Goal: Task Accomplishment & Management: Complete application form

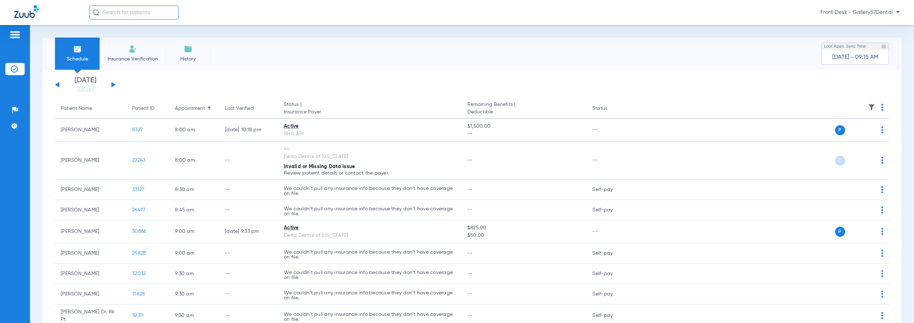
click at [184, 49] on img at bounding box center [188, 49] width 9 height 9
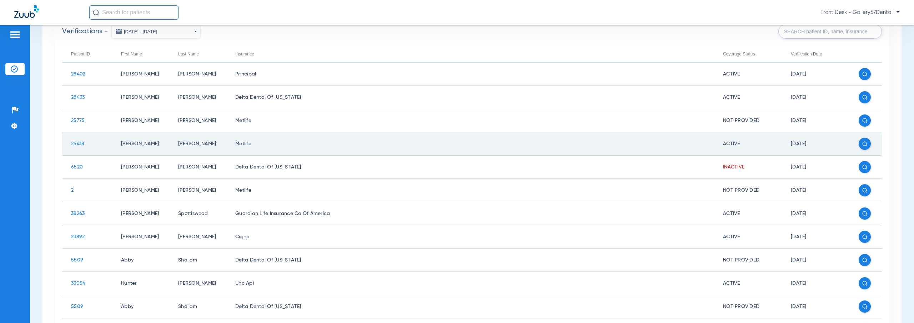
scroll to position [179, 0]
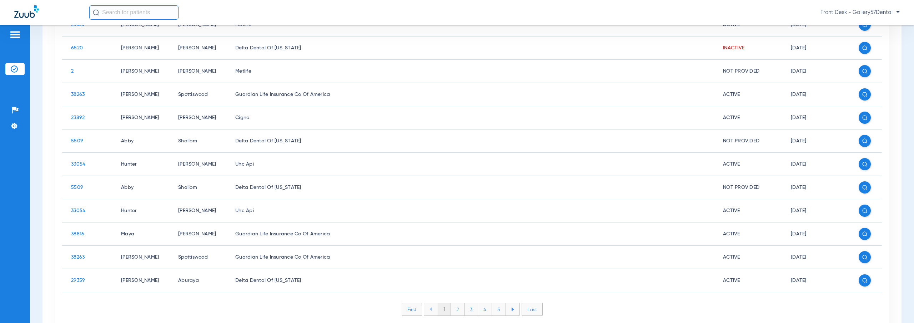
click at [451, 312] on li "2" at bounding box center [458, 309] width 14 height 12
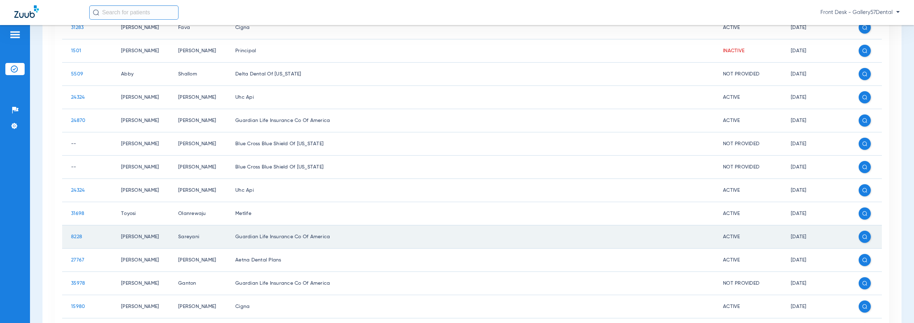
scroll to position [210, 0]
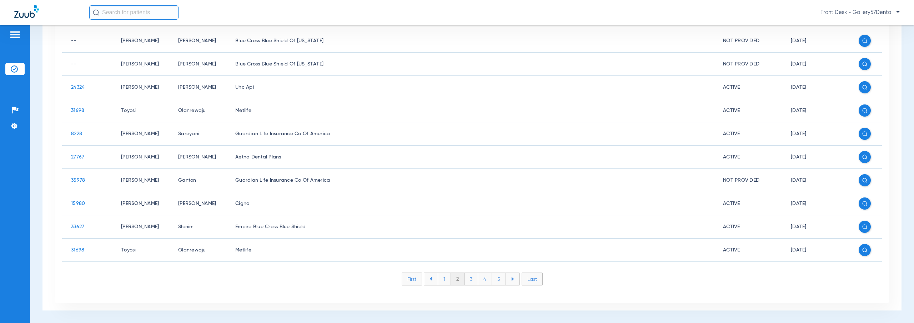
click at [471, 284] on li "3" at bounding box center [472, 279] width 14 height 12
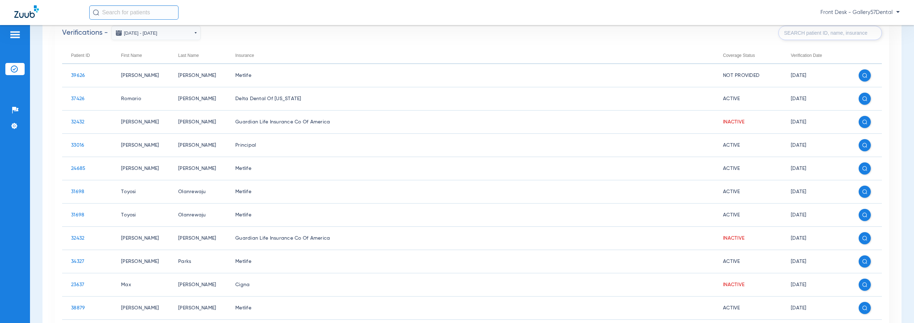
scroll to position [174, 0]
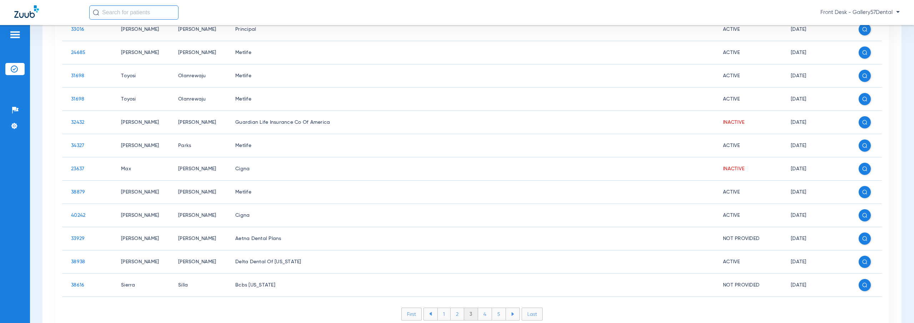
click at [479, 316] on li "4" at bounding box center [485, 314] width 14 height 12
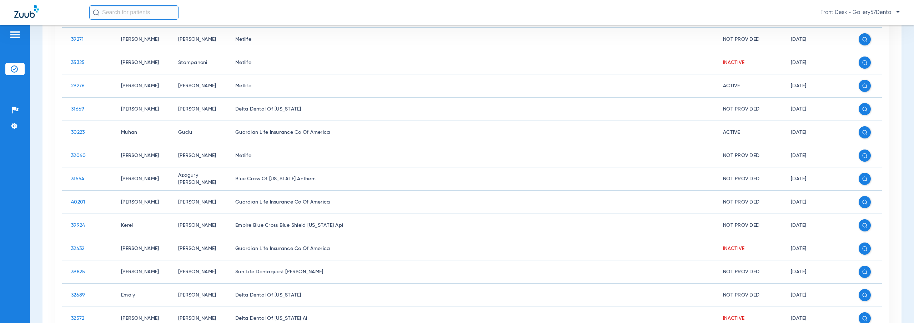
scroll to position [210, 0]
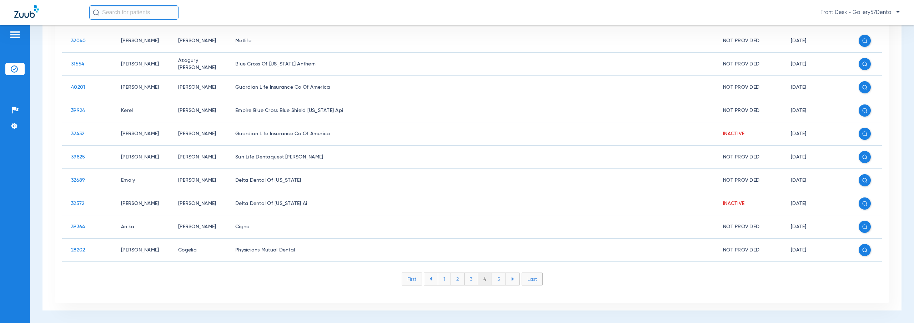
click at [495, 280] on li "5" at bounding box center [499, 279] width 14 height 12
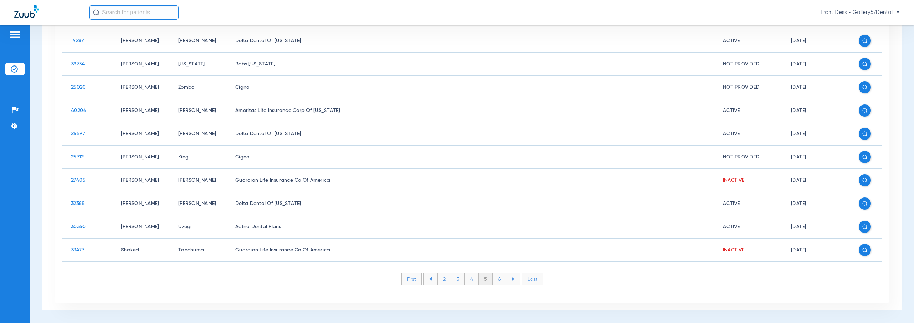
click at [514, 280] on li at bounding box center [513, 279] width 14 height 12
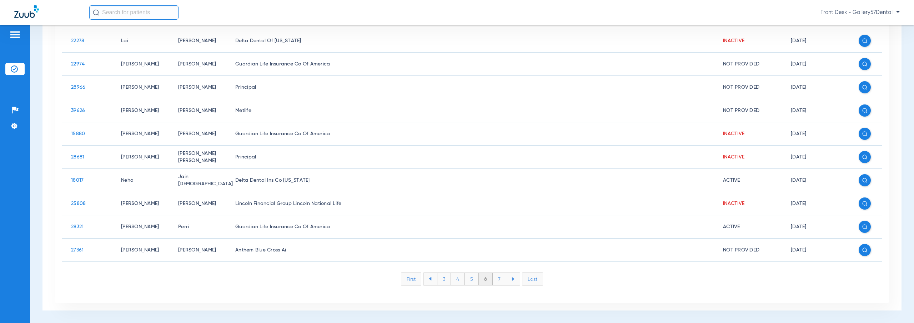
click at [493, 279] on li "7" at bounding box center [500, 279] width 14 height 12
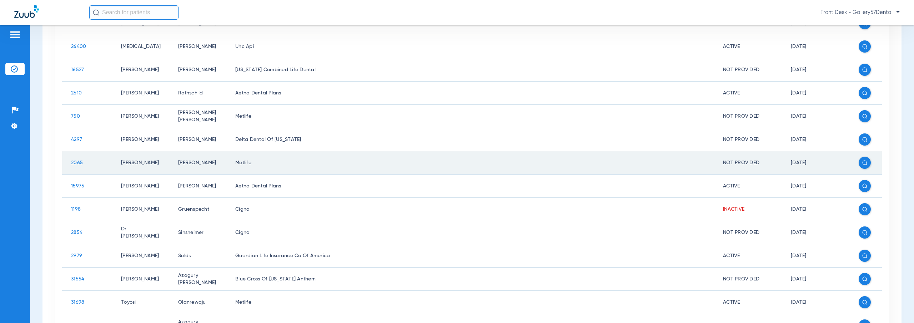
scroll to position [179, 0]
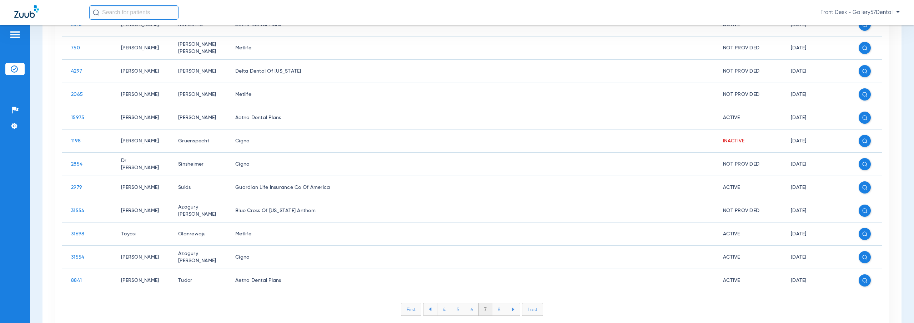
click at [529, 307] on li "Last" at bounding box center [532, 309] width 21 height 13
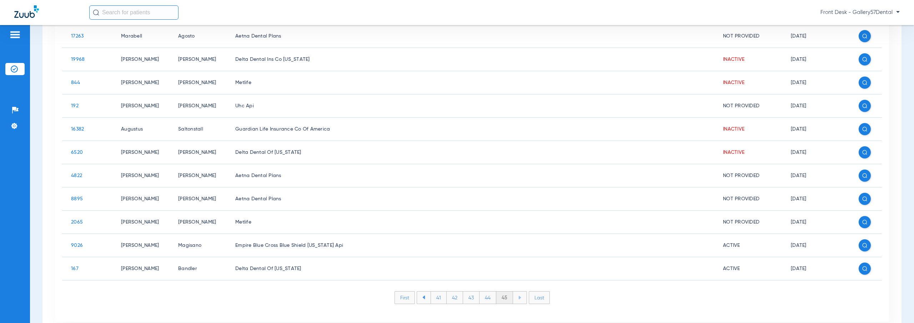
scroll to position [140, 0]
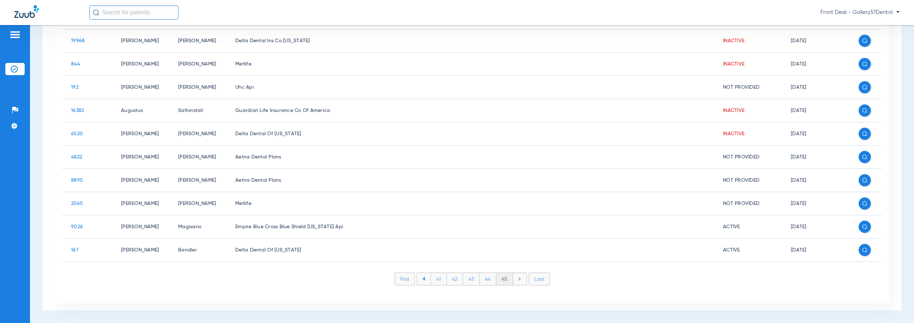
click at [482, 278] on li "44" at bounding box center [488, 279] width 17 height 12
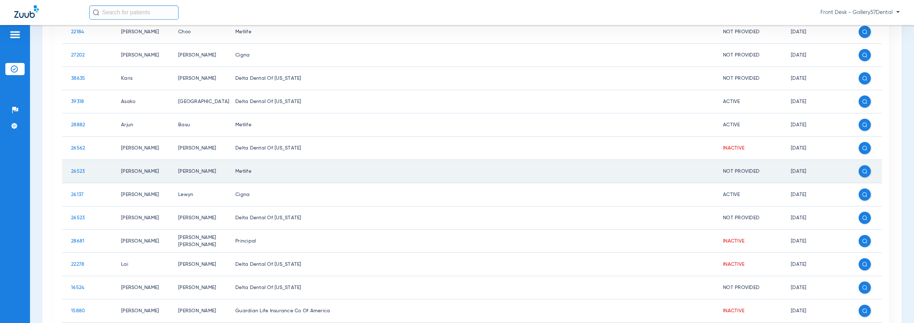
scroll to position [0, 0]
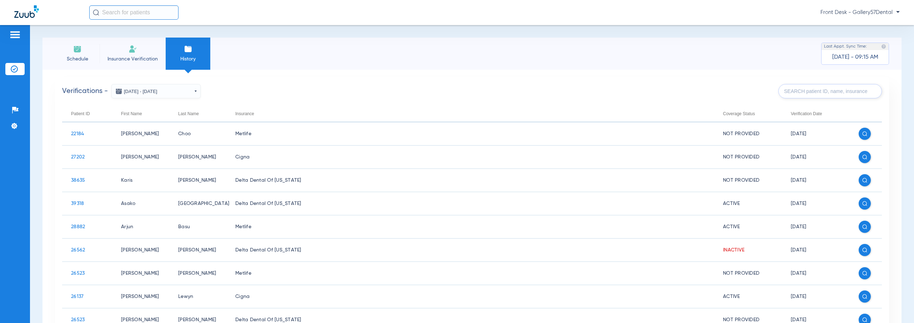
click at [139, 7] on input "text" at bounding box center [133, 12] width 89 height 14
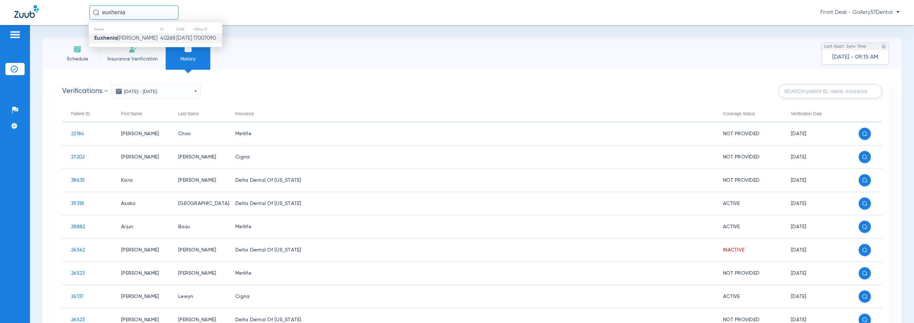
type input "euxhenia"
click at [176, 38] on td "[DATE]" at bounding box center [184, 38] width 17 height 10
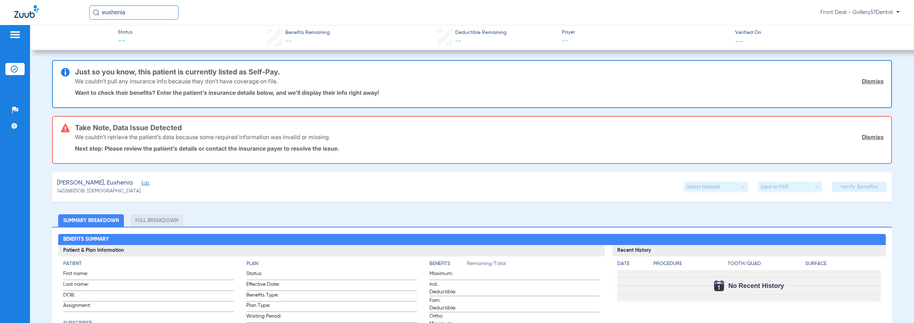
drag, startPoint x: 157, startPoint y: 150, endPoint x: 274, endPoint y: 148, distance: 117.2
click at [273, 148] on p "Next step: Please review the patient’s details or contact the insurance payer t…" at bounding box center [479, 148] width 809 height 7
click at [275, 148] on p "Next step: Please review the patient’s details or contact the insurance payer t…" at bounding box center [479, 148] width 809 height 7
drag, startPoint x: 114, startPoint y: 93, endPoint x: 302, endPoint y: 102, distance: 187.7
click at [302, 102] on div "Just so you know, this patient is currently listed as Self-Pay. We couldn’t pul…" at bounding box center [479, 84] width 809 height 46
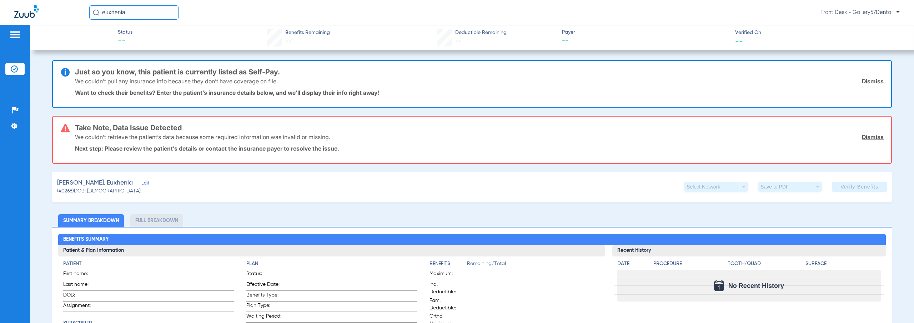
click at [302, 102] on div "Just so you know, this patient is currently listed as Self-Pay. We couldn’t pul…" at bounding box center [479, 84] width 809 height 46
drag, startPoint x: 126, startPoint y: 71, endPoint x: 205, endPoint y: 84, distance: 79.6
click at [200, 83] on div "Just so you know, this patient is currently listed as Self-Pay. We couldn’t pul…" at bounding box center [479, 84] width 809 height 46
click at [369, 73] on div "We couldn’t pull any insurance info because they don’t have coverage on file. D…" at bounding box center [479, 81] width 809 height 19
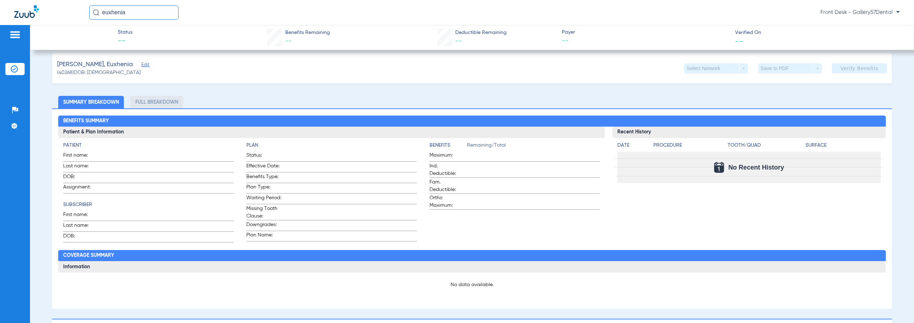
scroll to position [143, 0]
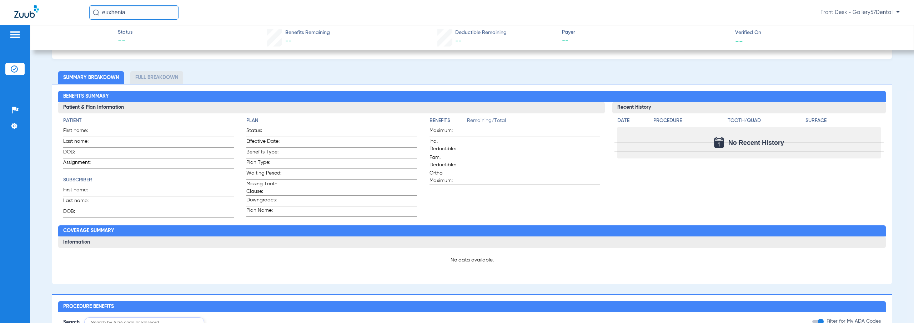
click at [147, 74] on li "Full Breakdown" at bounding box center [156, 77] width 53 height 13
click at [628, 128] on div "No Recent History" at bounding box center [749, 142] width 263 height 31
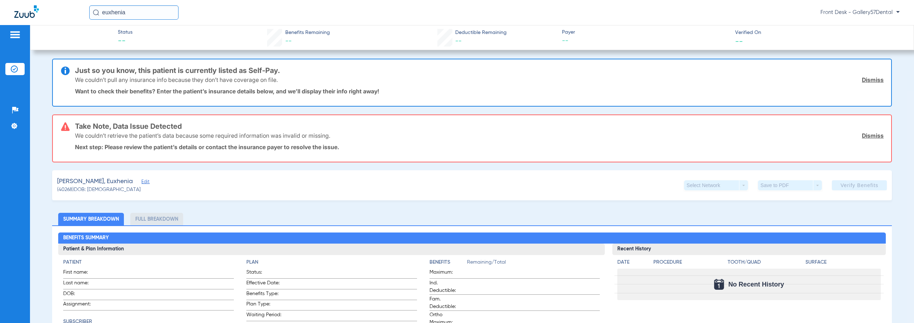
scroll to position [0, 0]
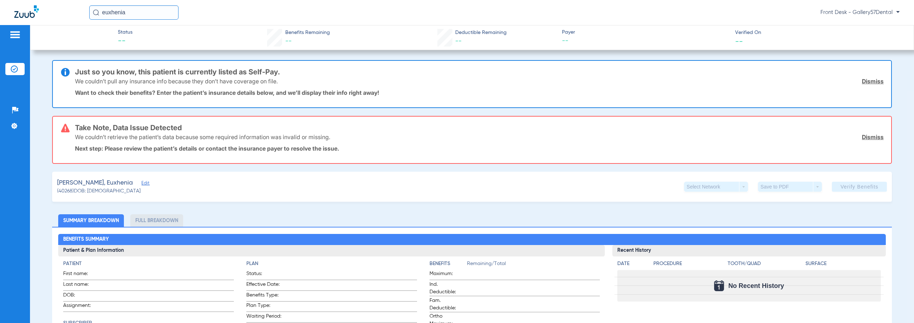
click at [30, 17] on img at bounding box center [26, 11] width 25 height 13
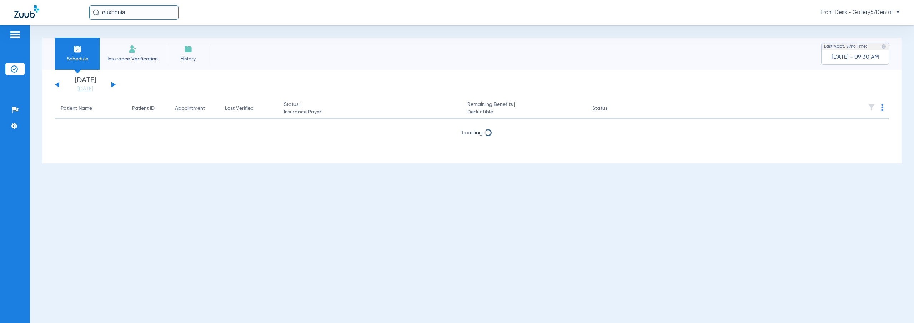
click at [149, 57] on span "Insurance Verification" at bounding box center [132, 58] width 55 height 7
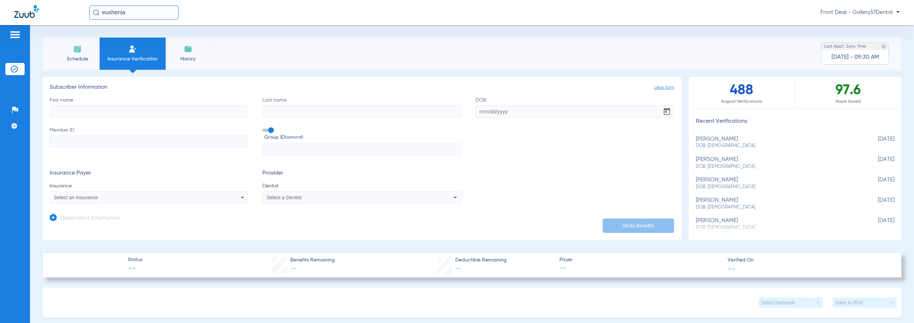
click at [126, 109] on input "First name" at bounding box center [149, 111] width 199 height 12
type input "Euxhenia"
type input "[PERSON_NAME]"
paste input "W2932 42584"
click at [72, 143] on input "W2932 42584" at bounding box center [149, 141] width 199 height 12
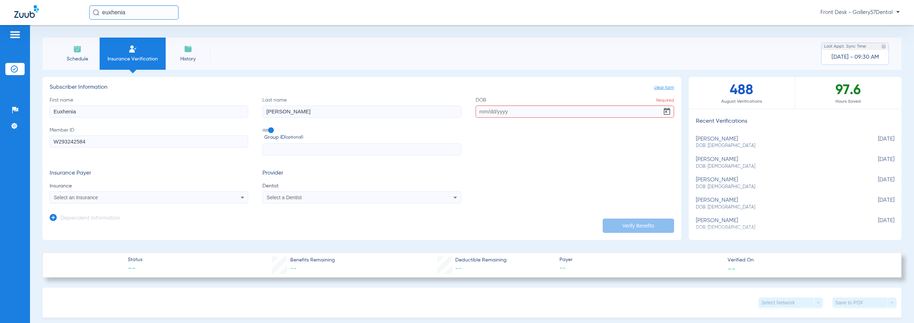
type input "W293242584"
click at [511, 104] on label "DOB Required" at bounding box center [575, 106] width 199 height 21
click at [511, 105] on input "DOB Required" at bounding box center [575, 111] width 199 height 12
paste input "[PHONE_NUMBER]"
type input "[PHONE_NUMBER]"
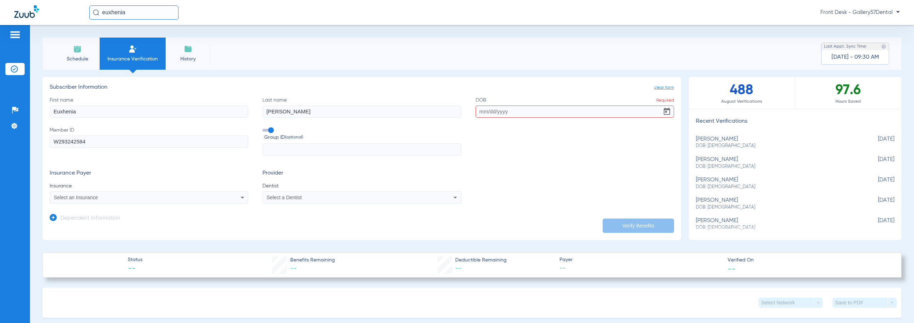
paste input "[DATE]"
type input "[DATE]"
click at [143, 203] on mat-select "Select an Insurance" at bounding box center [149, 197] width 199 height 12
click at [144, 201] on div "Select an Insurance" at bounding box center [149, 197] width 198 height 9
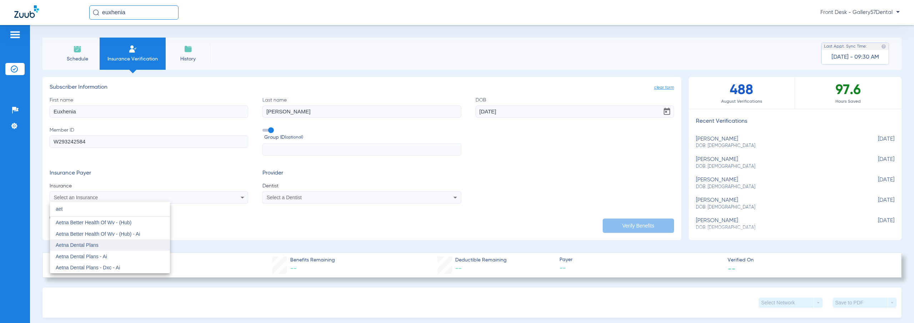
type input "aet"
click at [95, 246] on span "Aetna Dental Plans" at bounding box center [77, 245] width 43 height 6
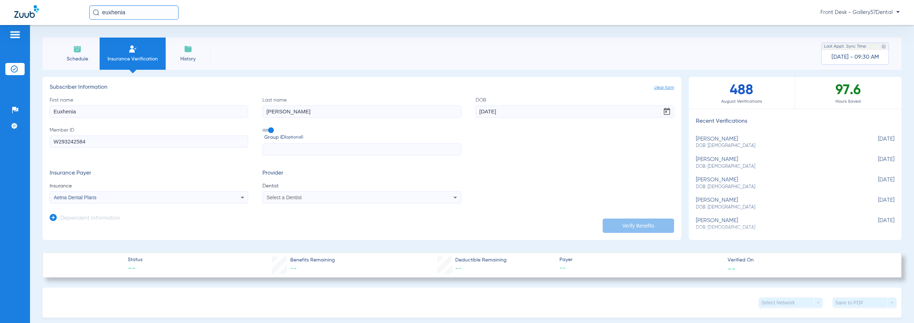
click at [293, 202] on mat-select "Select a Dentist" at bounding box center [362, 197] width 199 height 12
click at [294, 201] on div "Select a Dentist" at bounding box center [362, 197] width 198 height 9
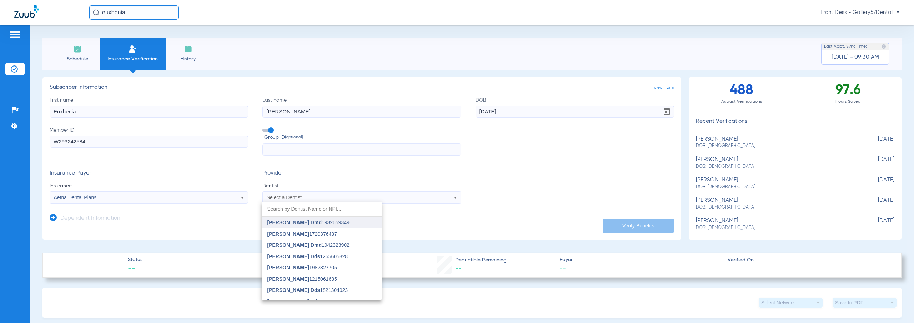
click at [293, 224] on span "[PERSON_NAME] Dmd" at bounding box center [295, 222] width 54 height 6
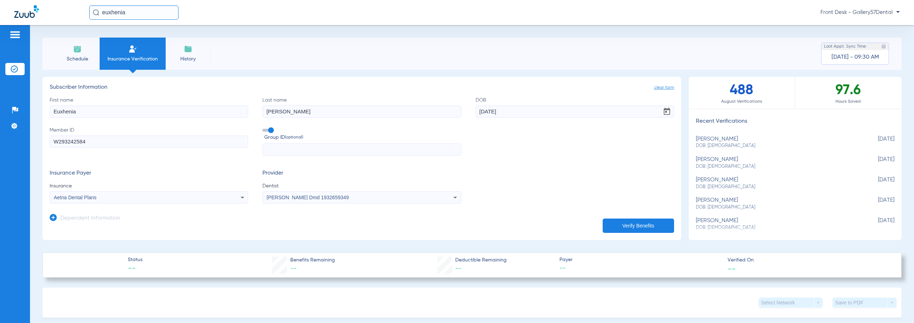
click at [630, 221] on button "Verify Benefits" at bounding box center [638, 225] width 71 height 14
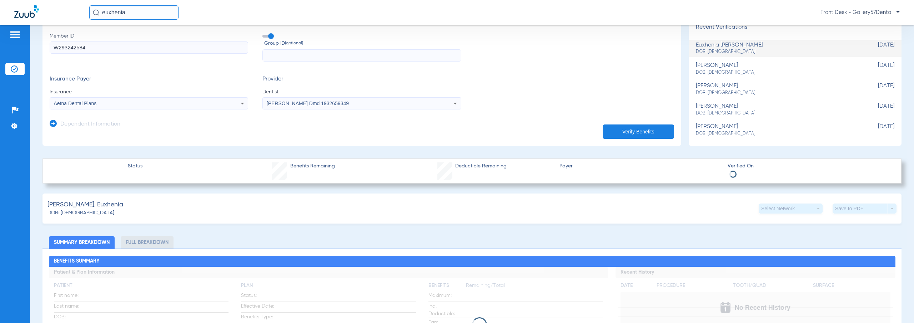
scroll to position [214, 0]
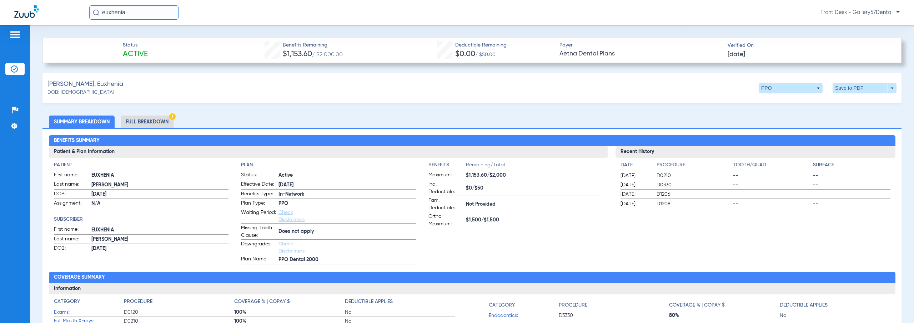
click at [460, 194] on span "Ind. Deductible:" at bounding box center [446, 187] width 35 height 15
click at [814, 90] on span at bounding box center [791, 88] width 64 height 10
click at [784, 117] on span "Out of Network" at bounding box center [776, 115] width 33 height 5
click at [863, 89] on span at bounding box center [865, 87] width 17 height 17
click at [807, 108] on button "insert_drive_file Save to PDF" at bounding box center [799, 101] width 54 height 14
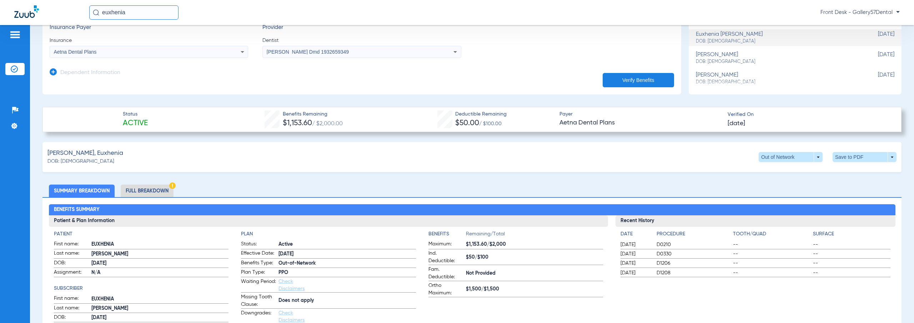
scroll to position [143, 0]
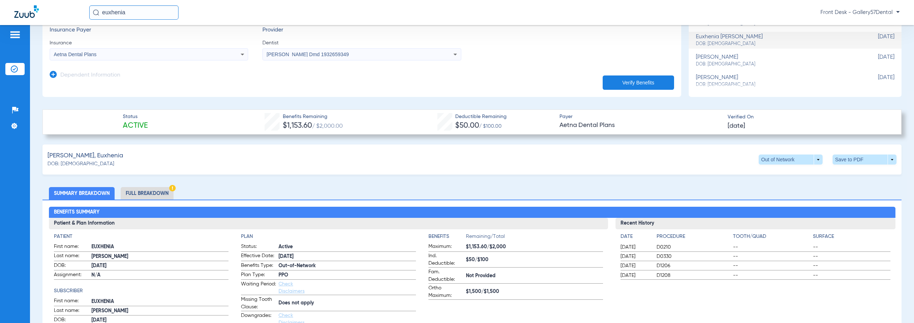
click at [148, 196] on li "Full Breakdown" at bounding box center [147, 193] width 53 height 13
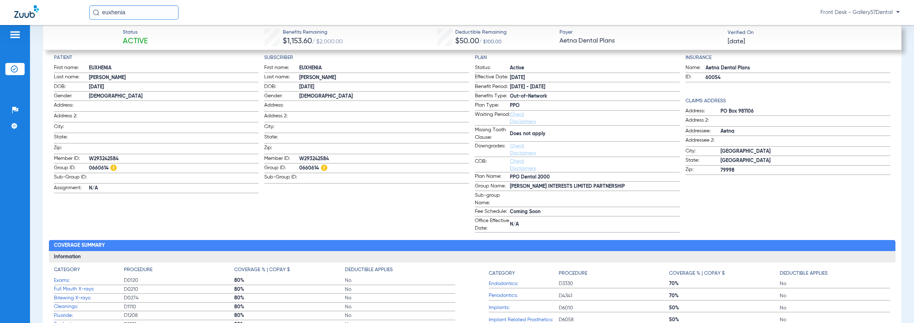
scroll to position [286, 0]
